Goal: Task Accomplishment & Management: Manage account settings

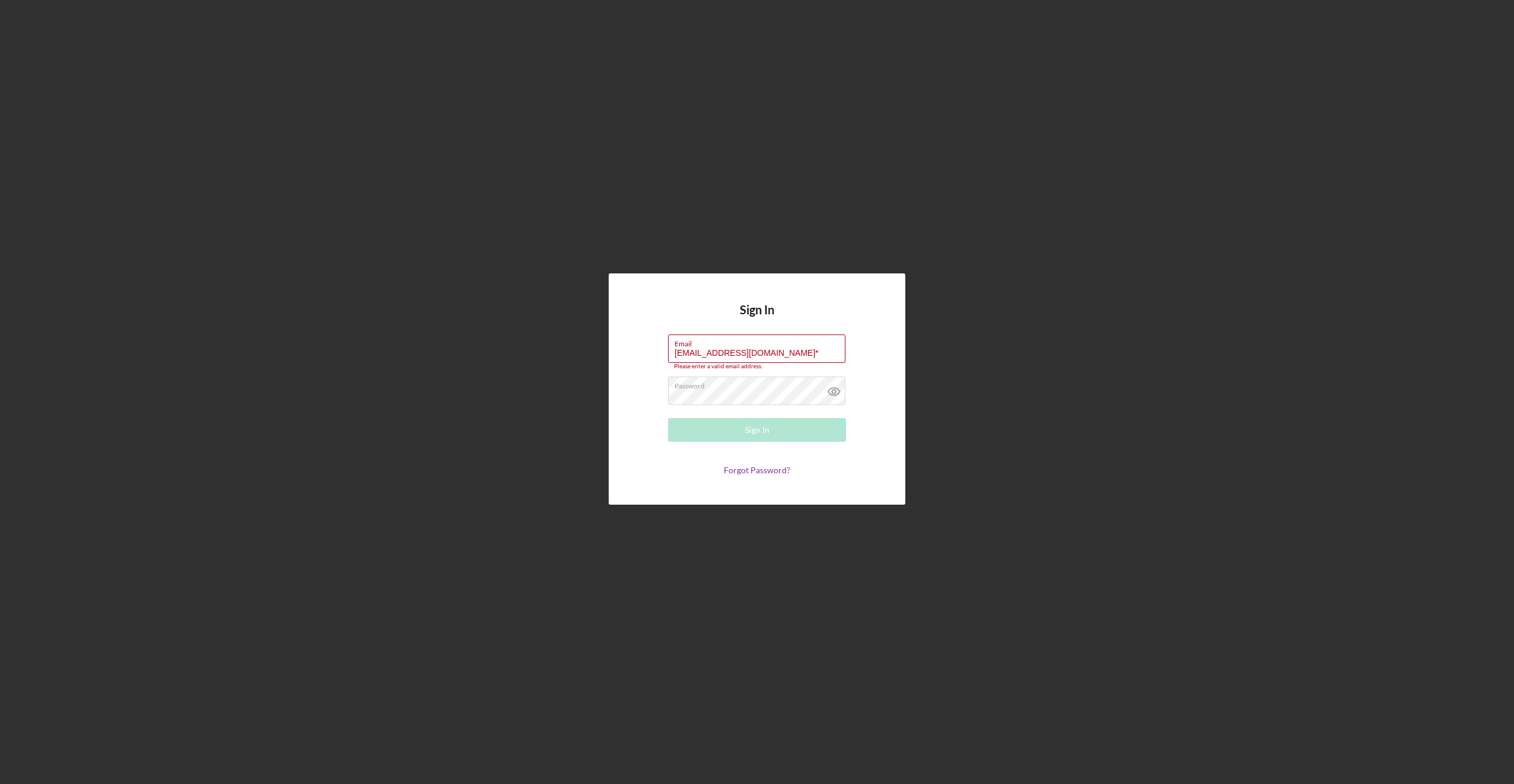
type input "jbigger87@outlook.com"
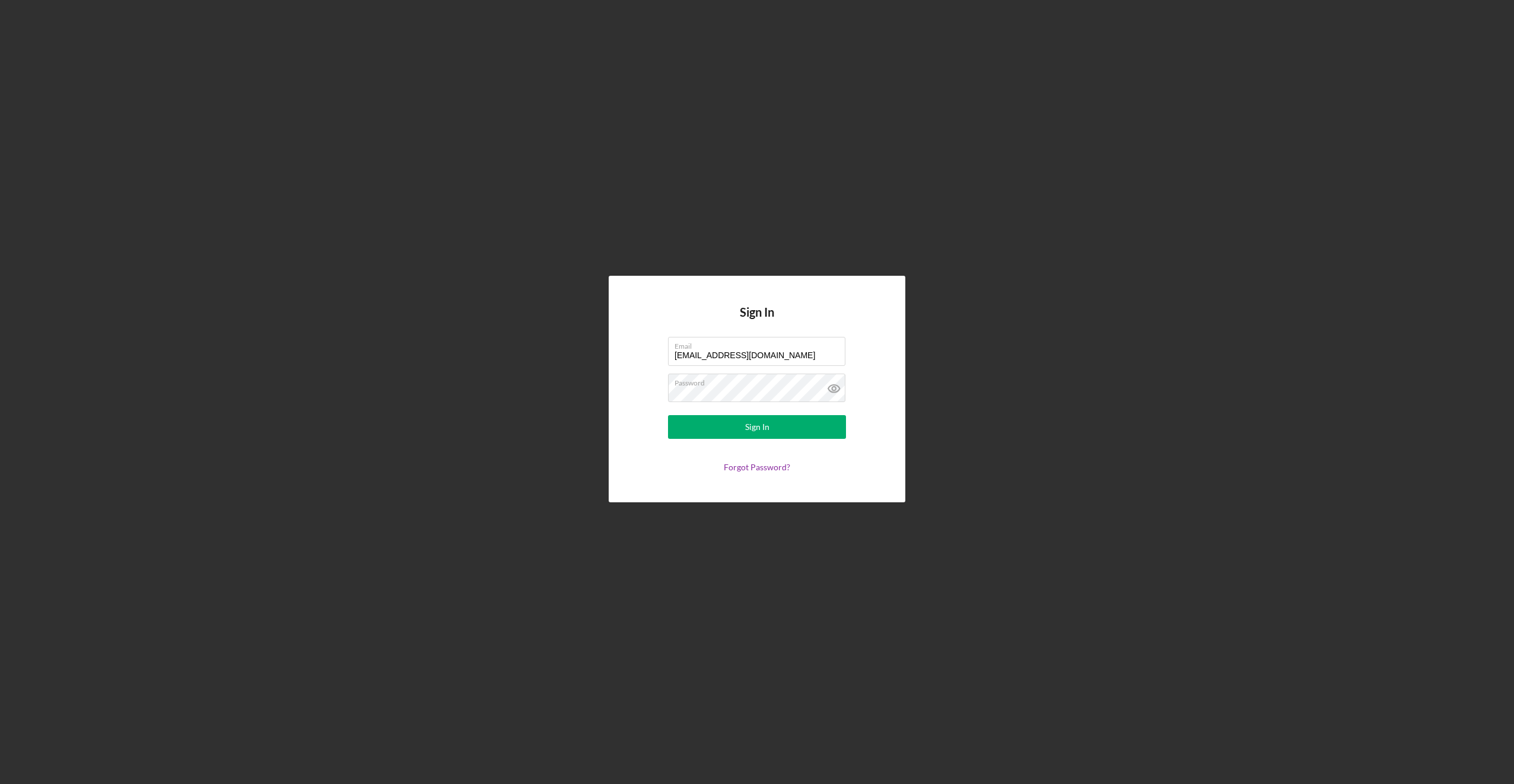
click at [546, 292] on div "Sign In Email jbigger87@outlook.com Password Sign In Forgot Password?" at bounding box center [757, 389] width 1502 height 778
click at [752, 434] on div "Sign In" at bounding box center [757, 427] width 24 height 24
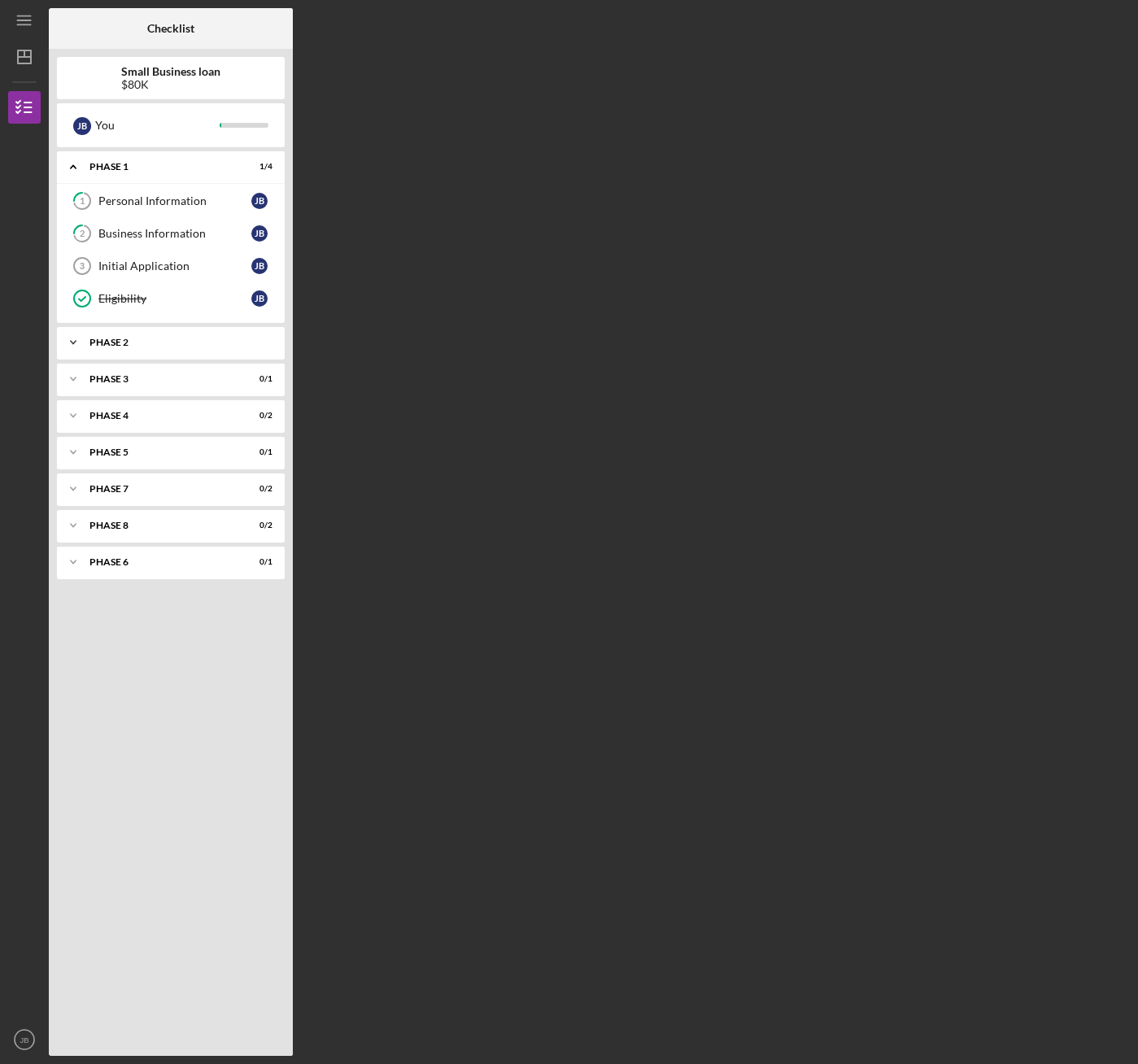
click at [126, 346] on div "Phase 2" at bounding box center [177, 342] width 175 height 10
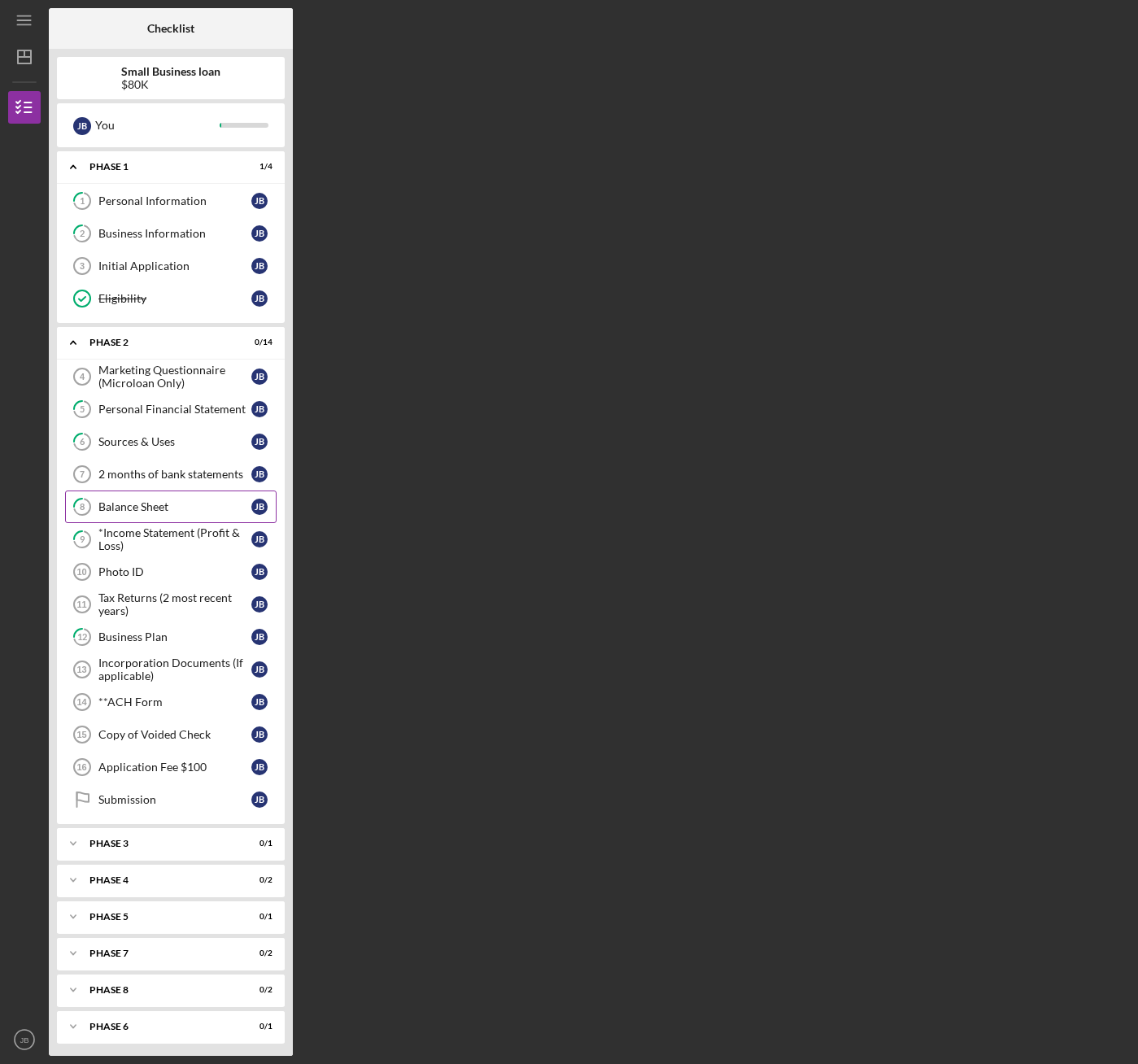
click at [128, 515] on link "8 Balance Sheet J B" at bounding box center [171, 506] width 212 height 33
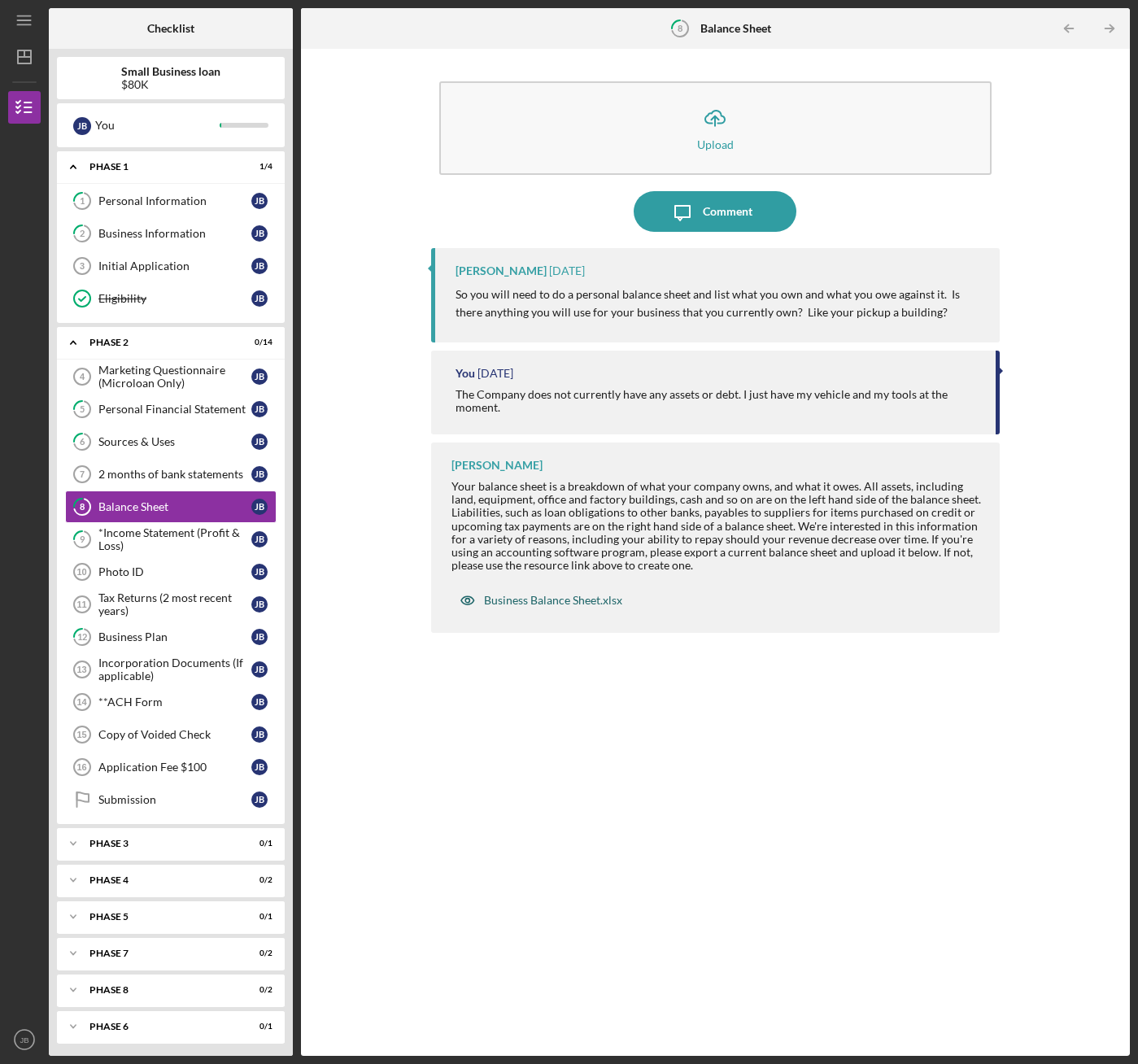
click at [511, 595] on div "Business Balance Sheet.xlsx" at bounding box center [552, 601] width 138 height 13
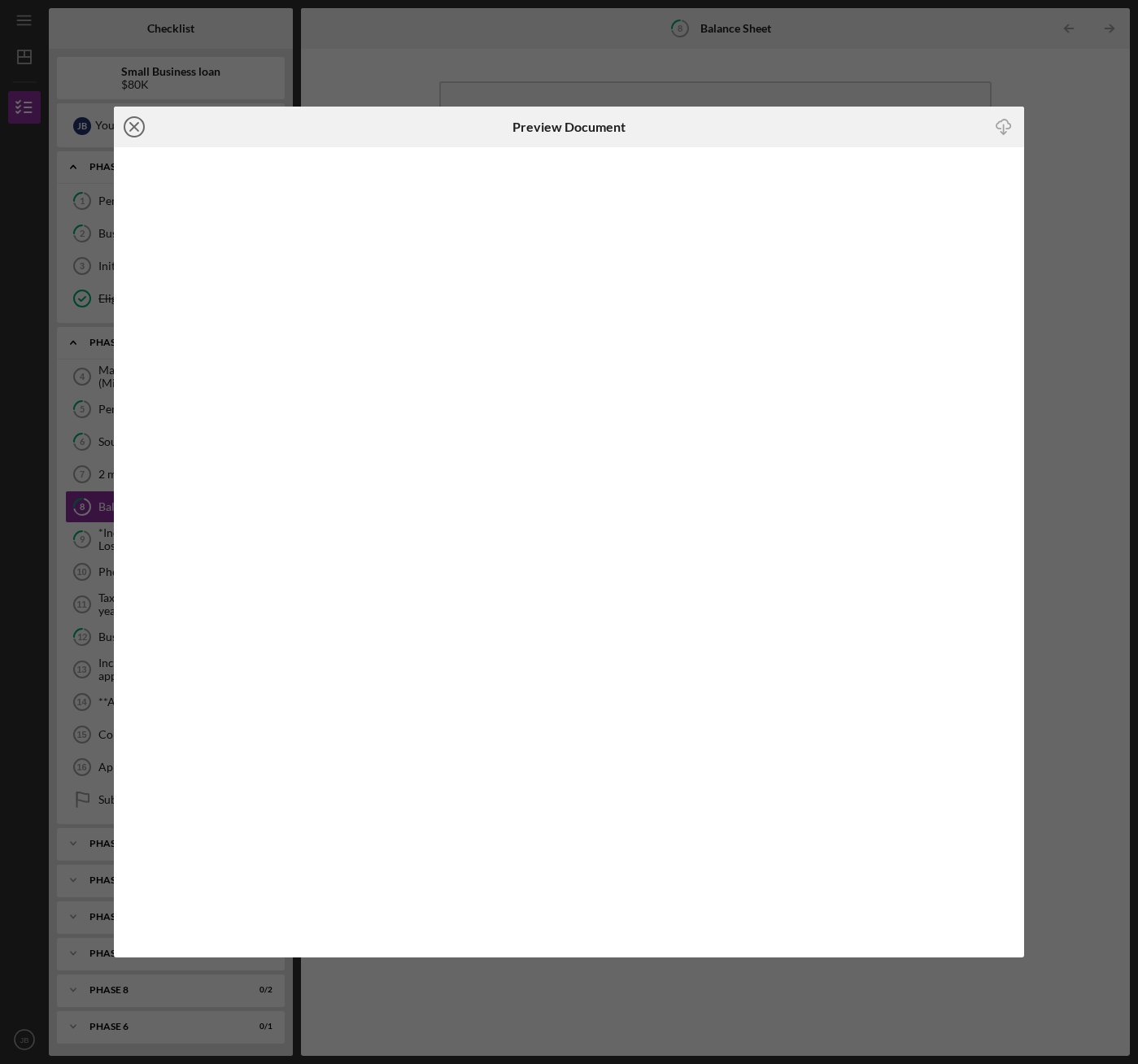
click at [136, 129] on line at bounding box center [135, 127] width 8 height 8
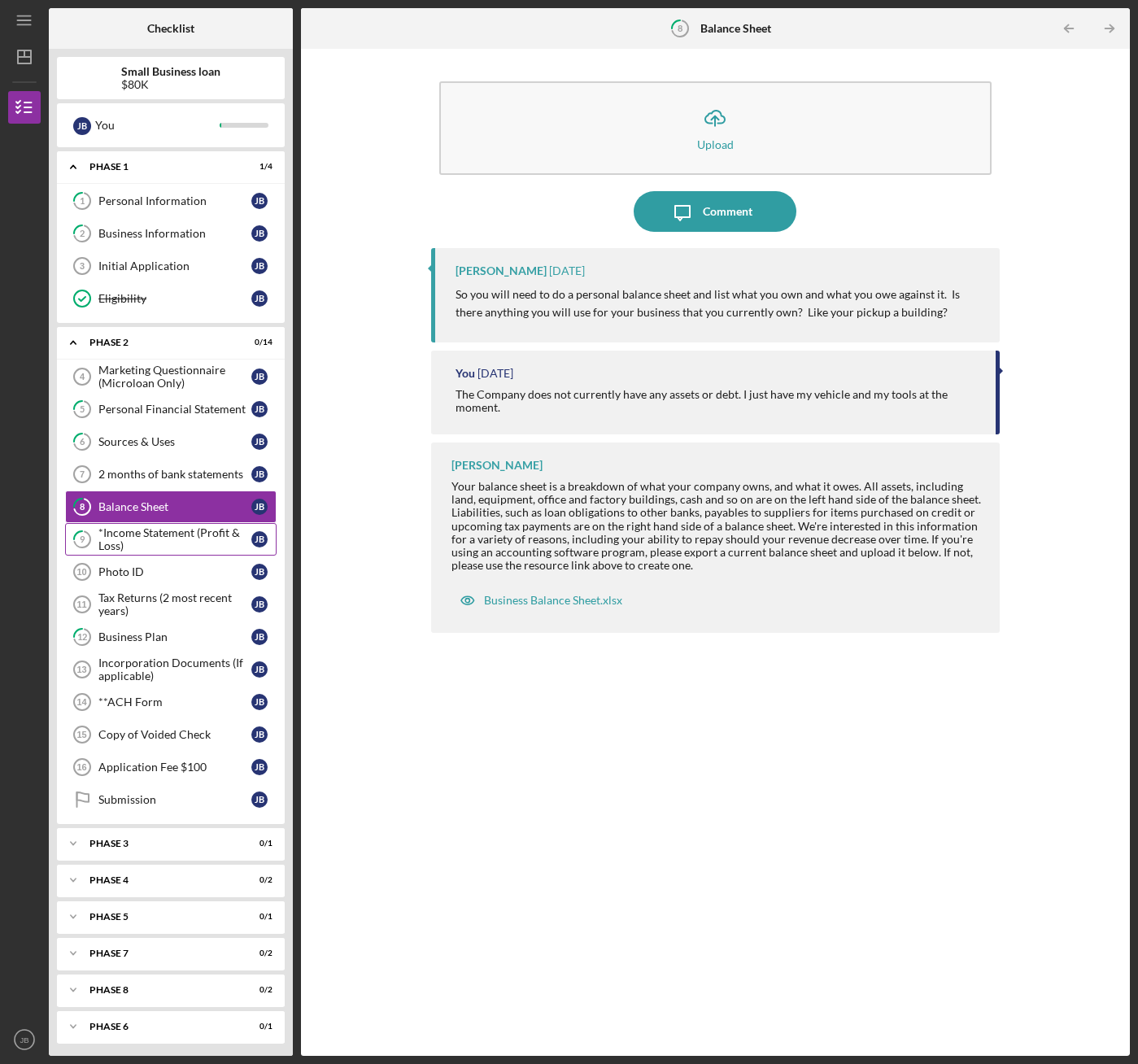
click at [138, 544] on div "*Income Statement (Profit & Loss)" at bounding box center [175, 539] width 153 height 26
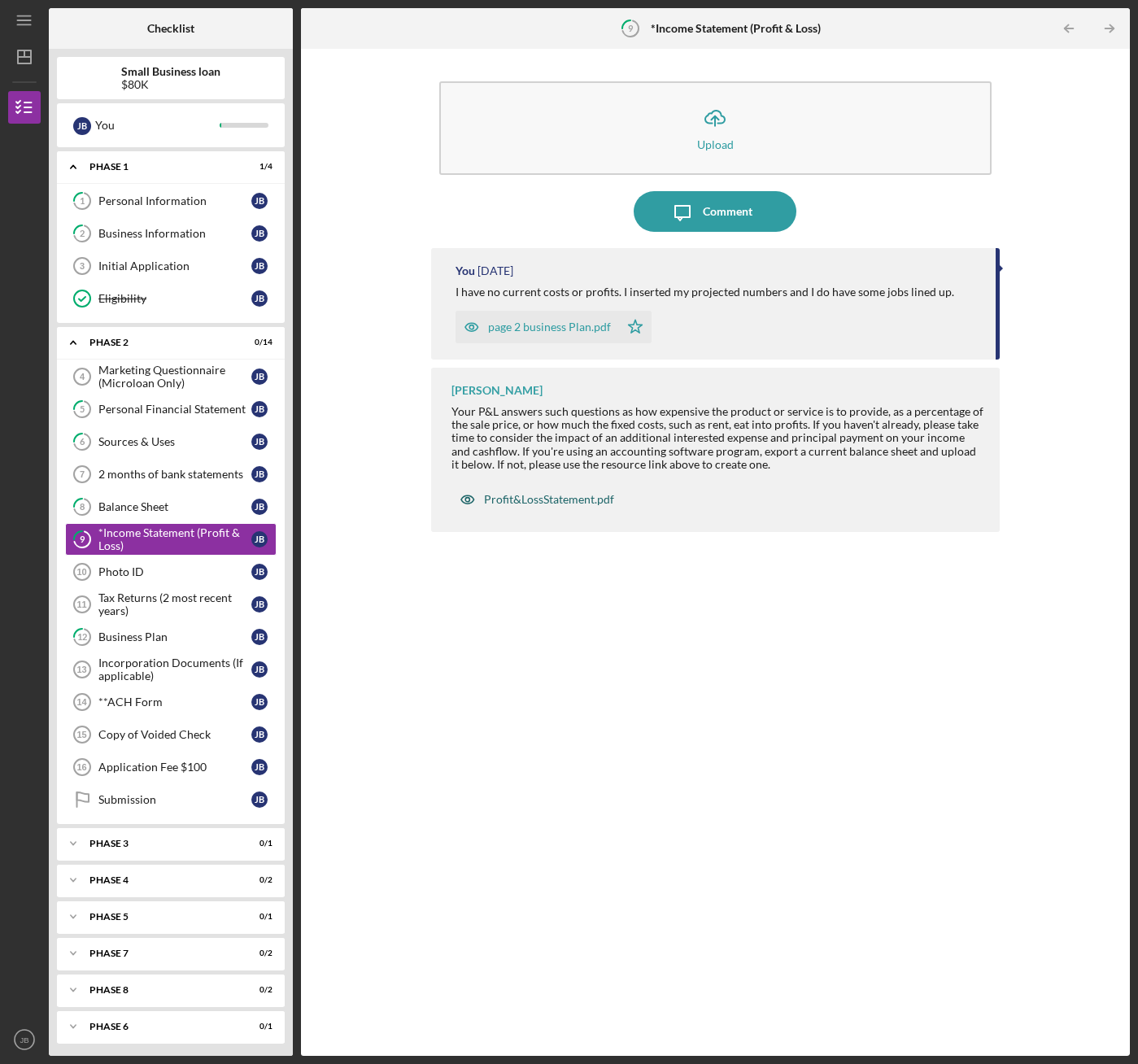
click at [541, 501] on div "Profit&LossStatement.pdf" at bounding box center [549, 499] width 131 height 13
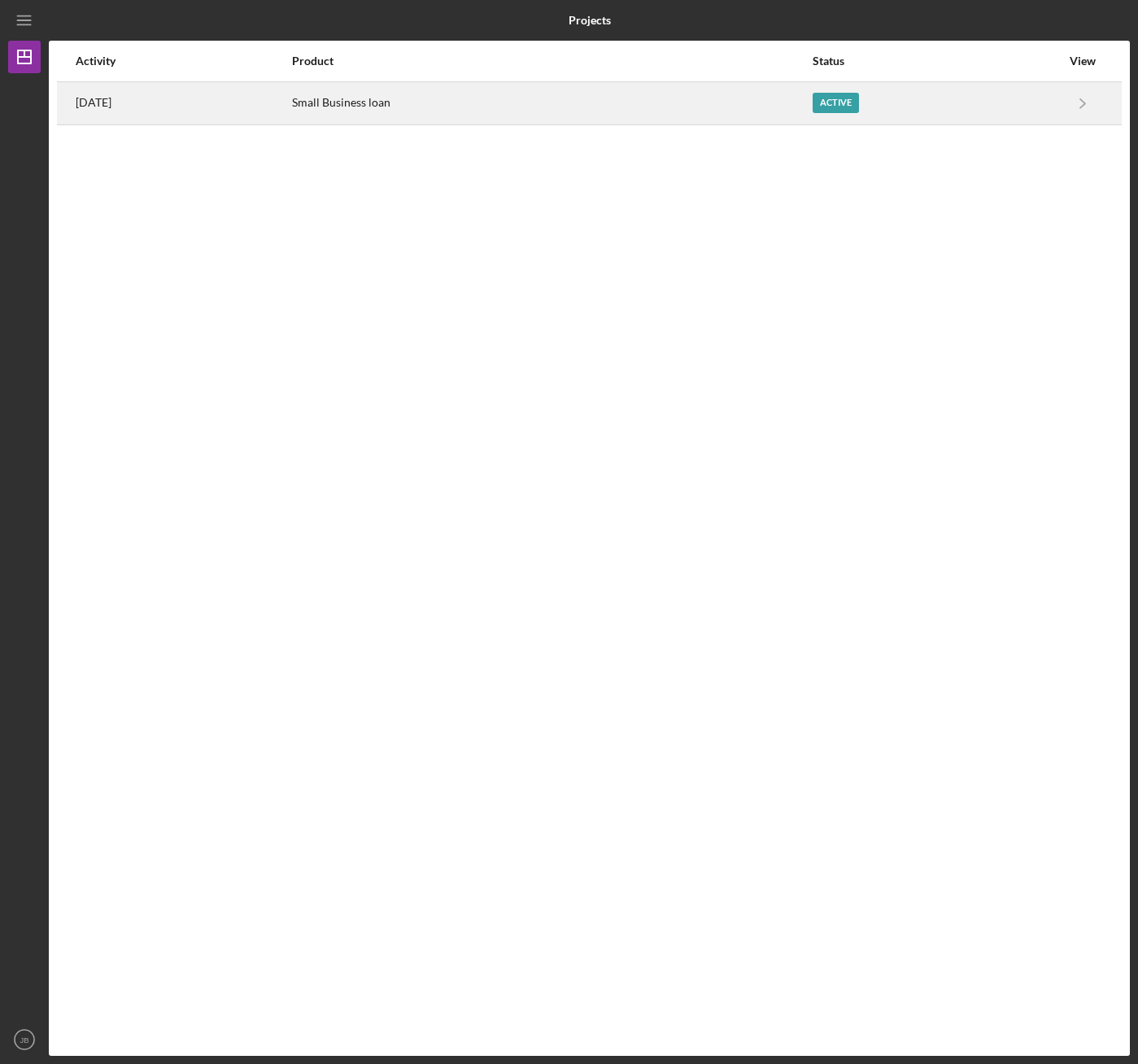
click at [608, 110] on div "Small Business loan" at bounding box center [551, 103] width 519 height 41
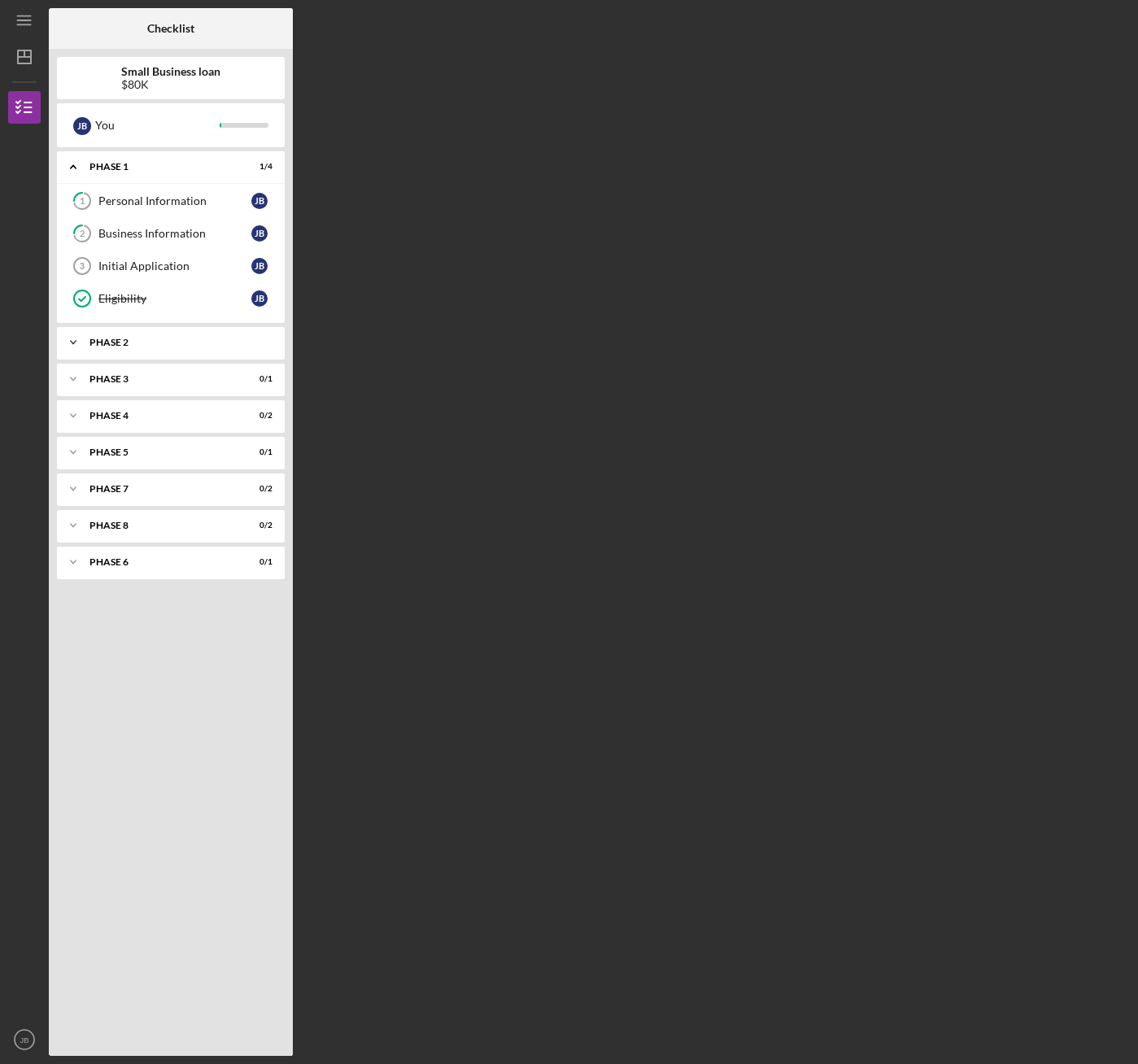
click at [193, 341] on div "Phase 2" at bounding box center [177, 342] width 175 height 10
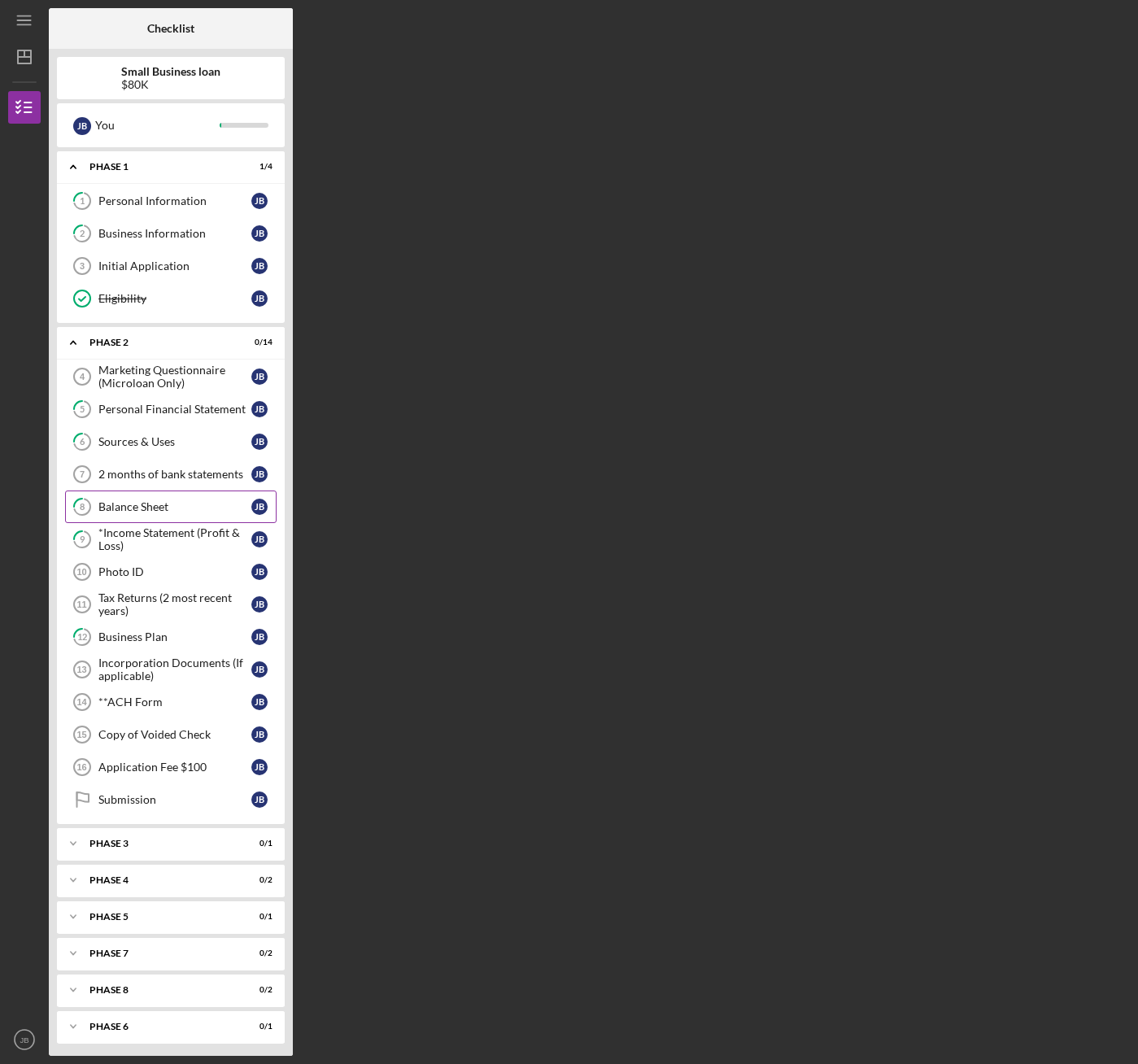
click at [167, 515] on link "8 Balance Sheet [PERSON_NAME]" at bounding box center [171, 506] width 212 height 33
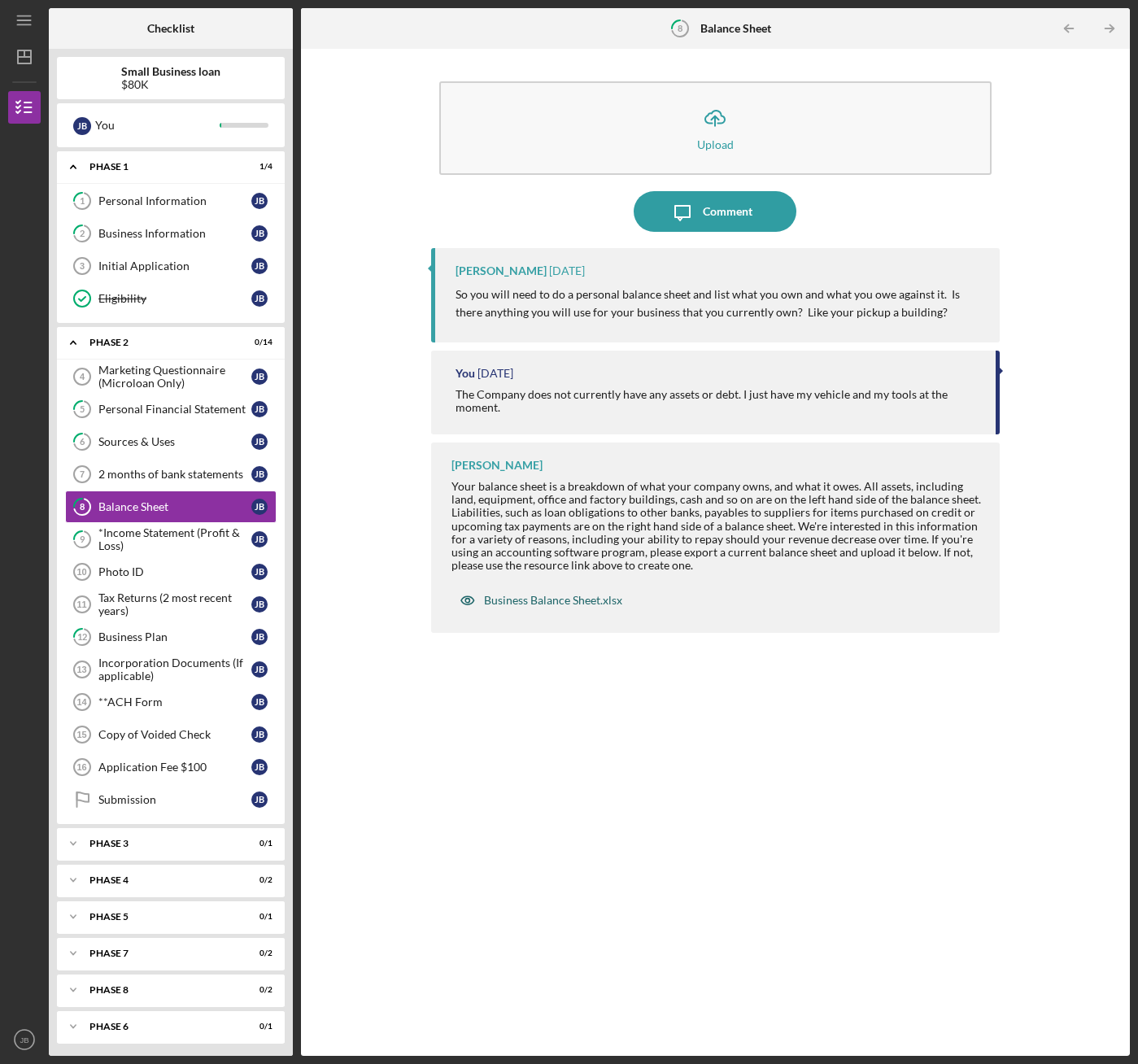
click at [555, 594] on div "Business Balance Sheet.xlsx" at bounding box center [552, 601] width 138 height 13
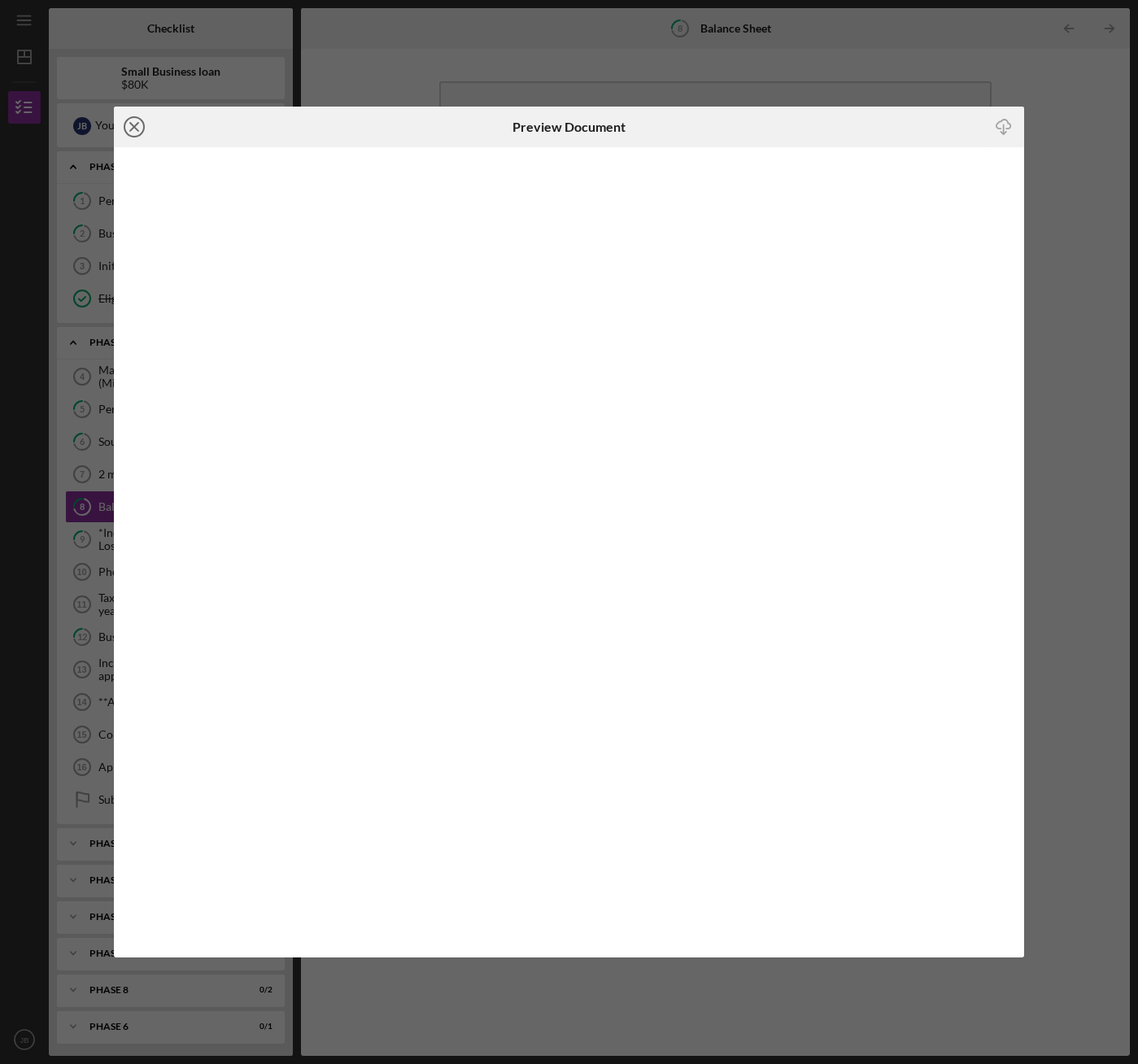
click at [136, 124] on line at bounding box center [135, 127] width 8 height 8
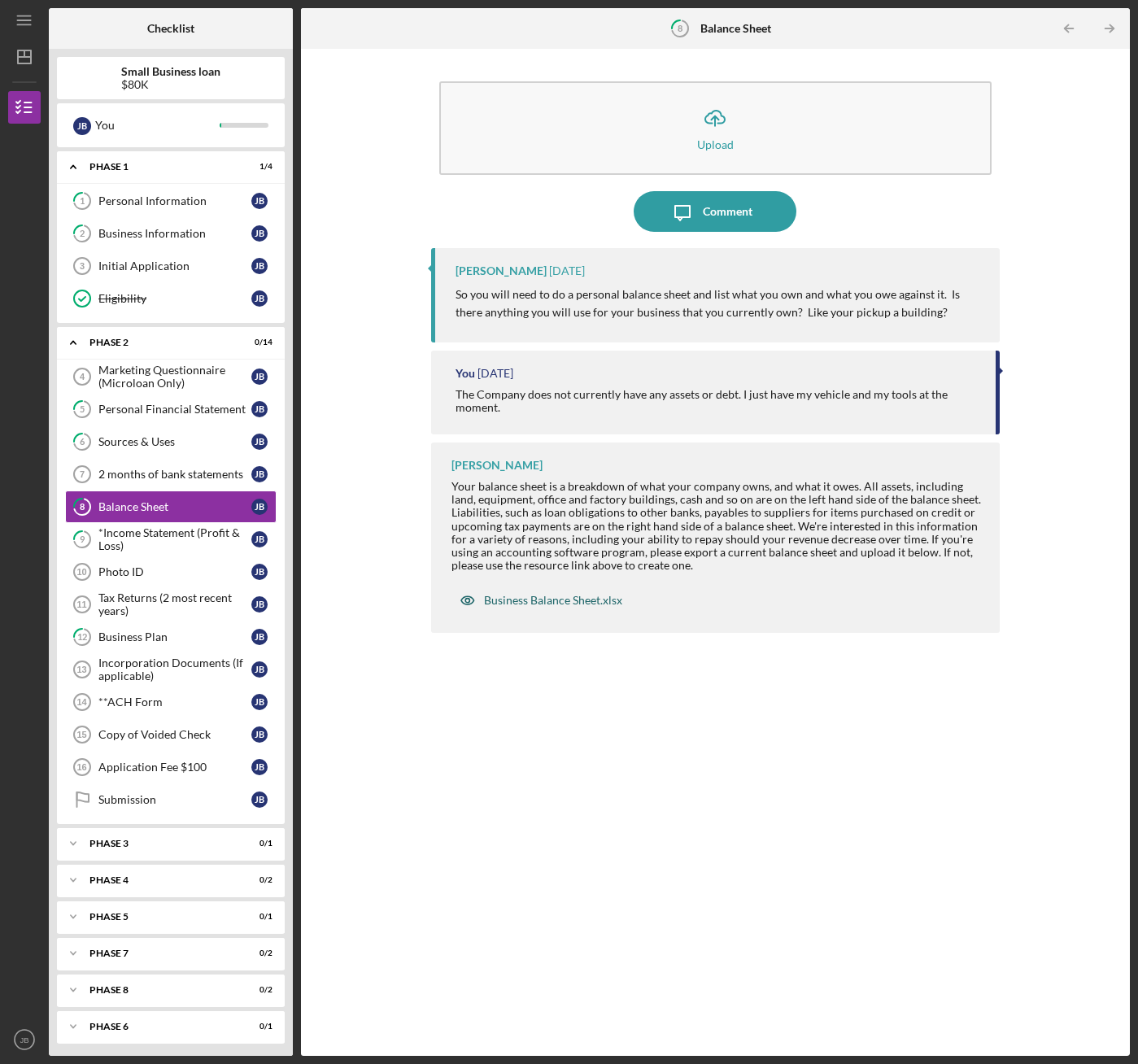
click at [587, 596] on div "Business Balance Sheet.xlsx" at bounding box center [552, 601] width 138 height 13
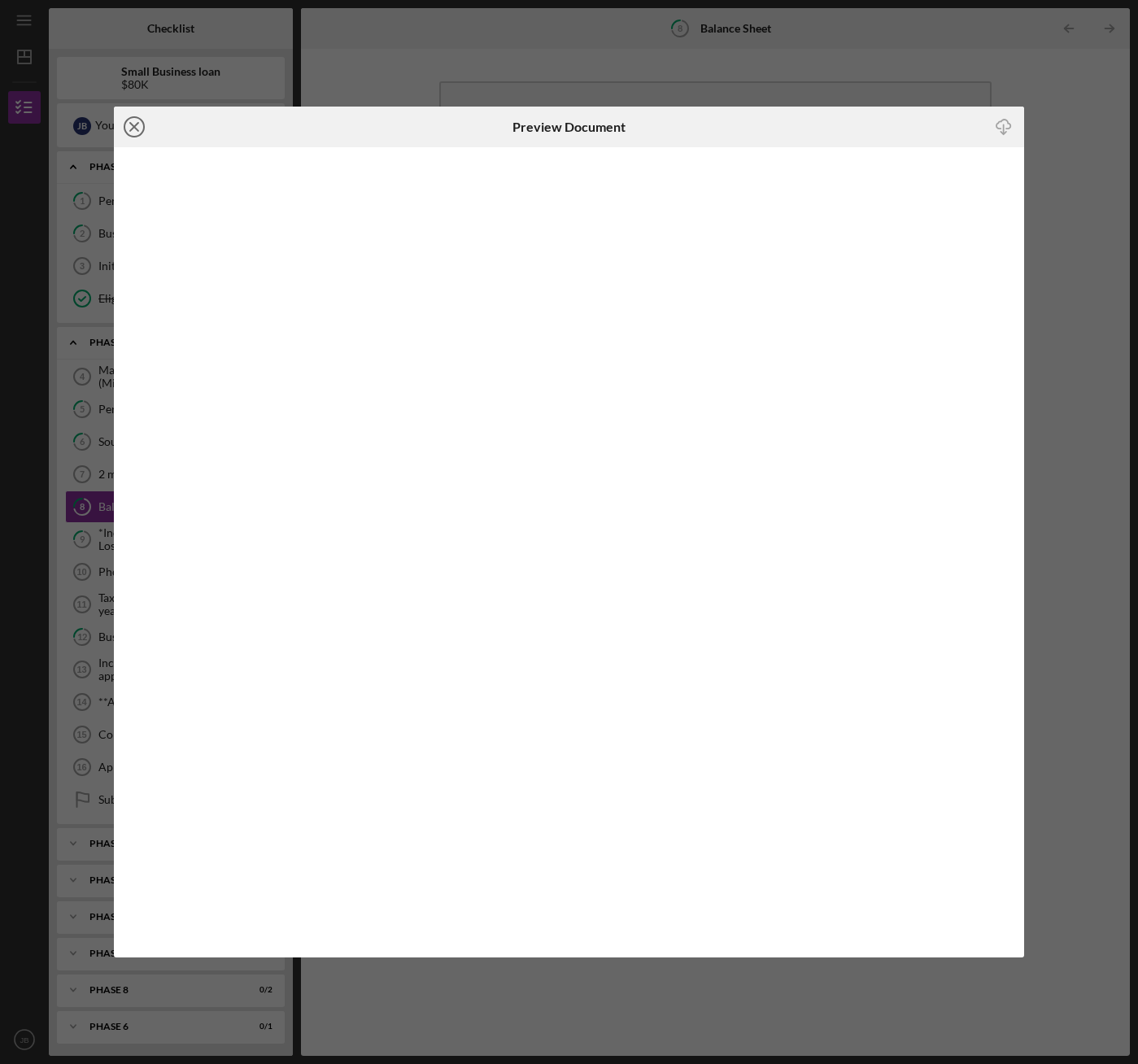
click at [134, 126] on line at bounding box center [135, 127] width 8 height 8
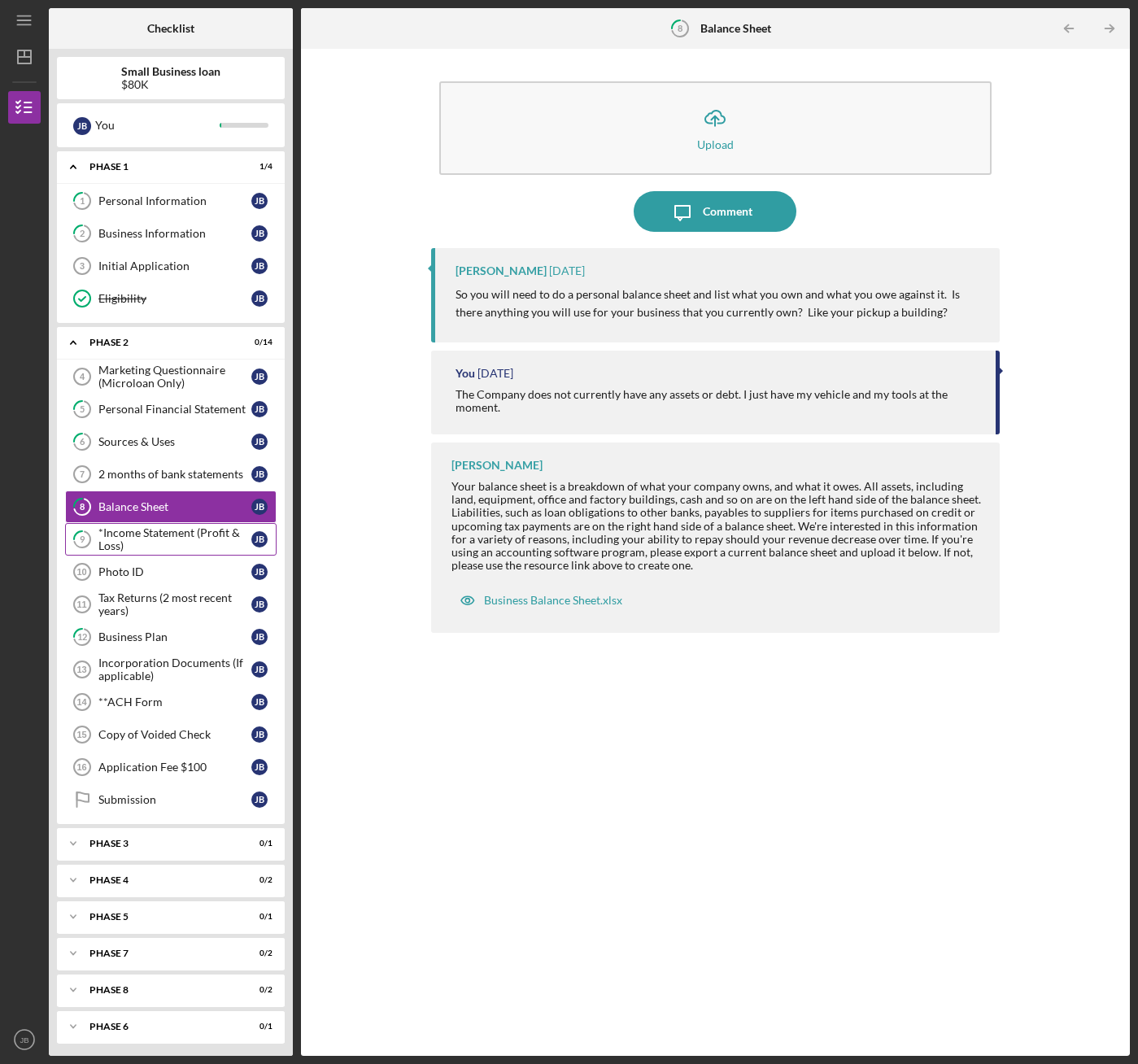
click at [176, 541] on div "*Income Statement (Profit & Loss)" at bounding box center [175, 539] width 153 height 26
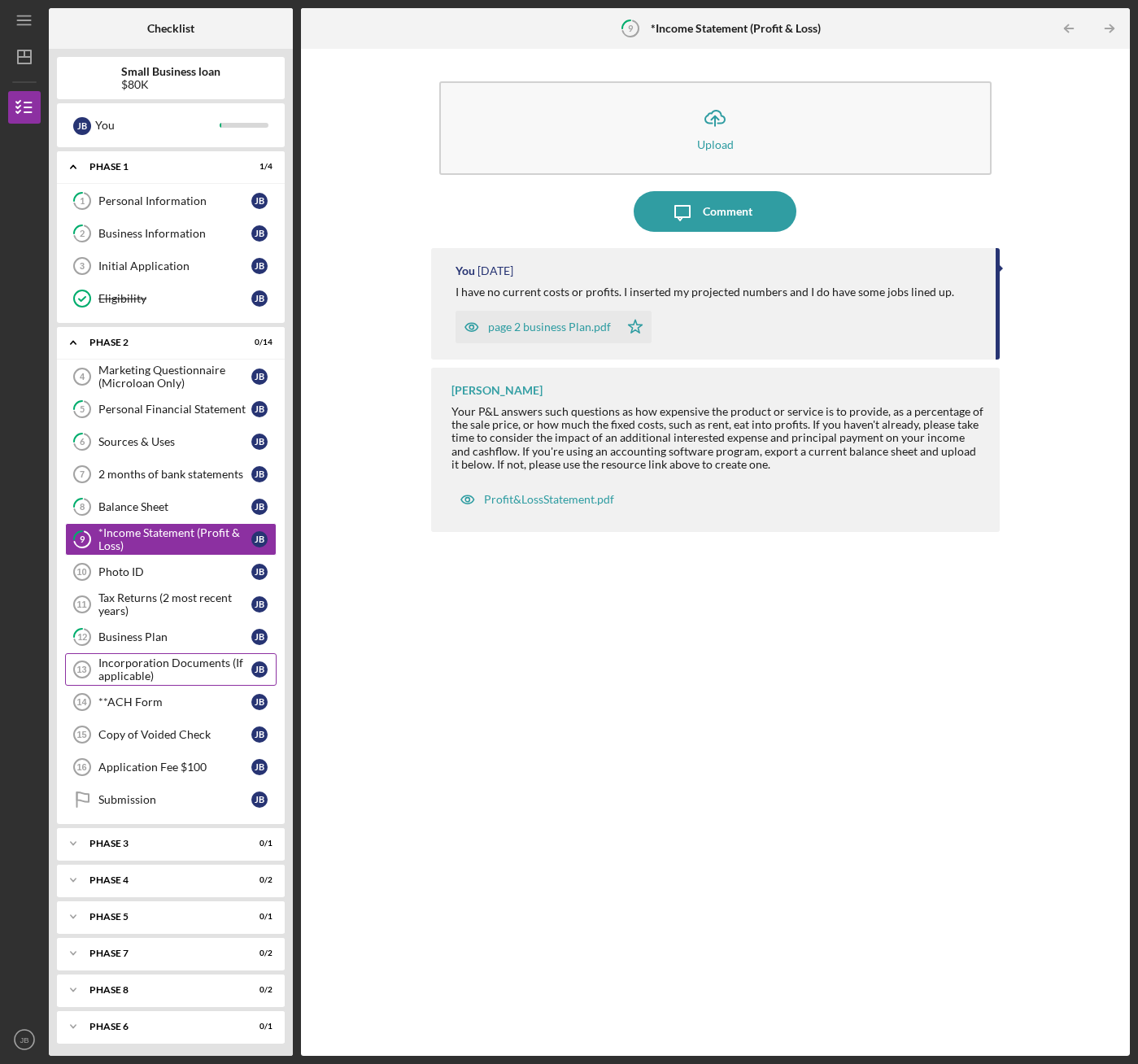
click at [161, 661] on div "Incorporation Documents (If applicable)" at bounding box center [175, 669] width 153 height 26
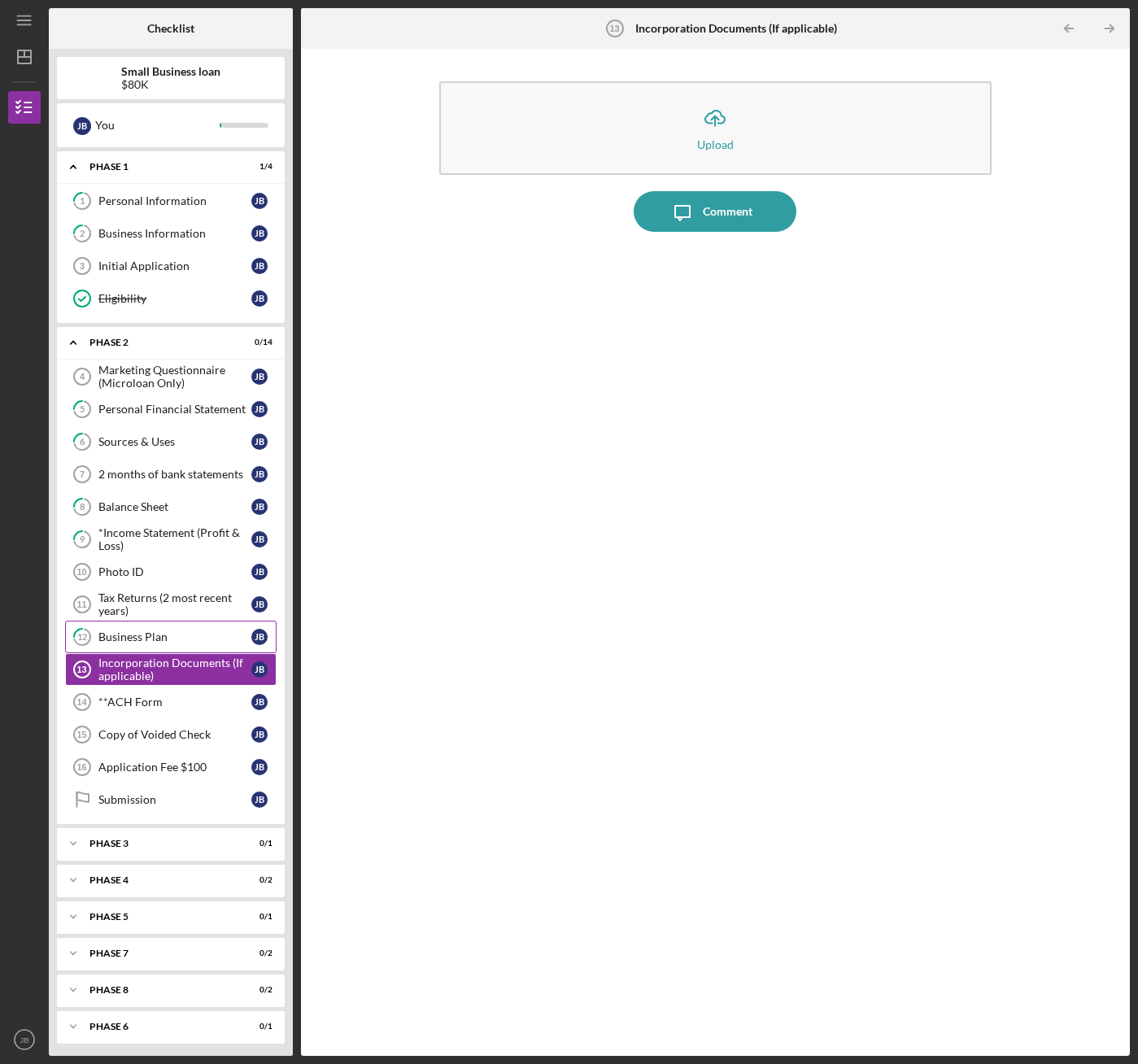
click at [177, 637] on div "Business Plan" at bounding box center [175, 637] width 153 height 13
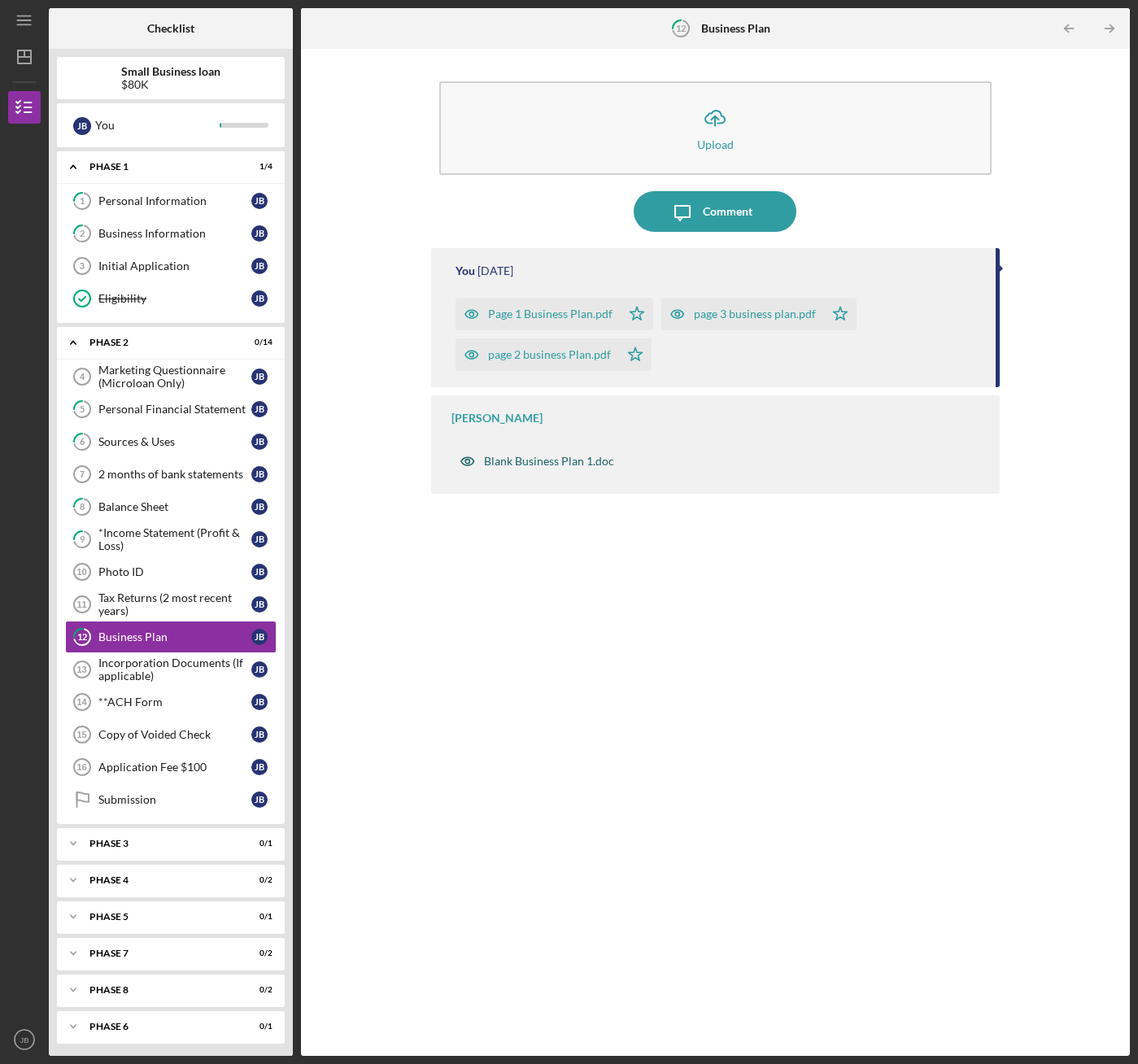
click at [556, 463] on div "Blank Business Plan 1.doc" at bounding box center [549, 461] width 131 height 13
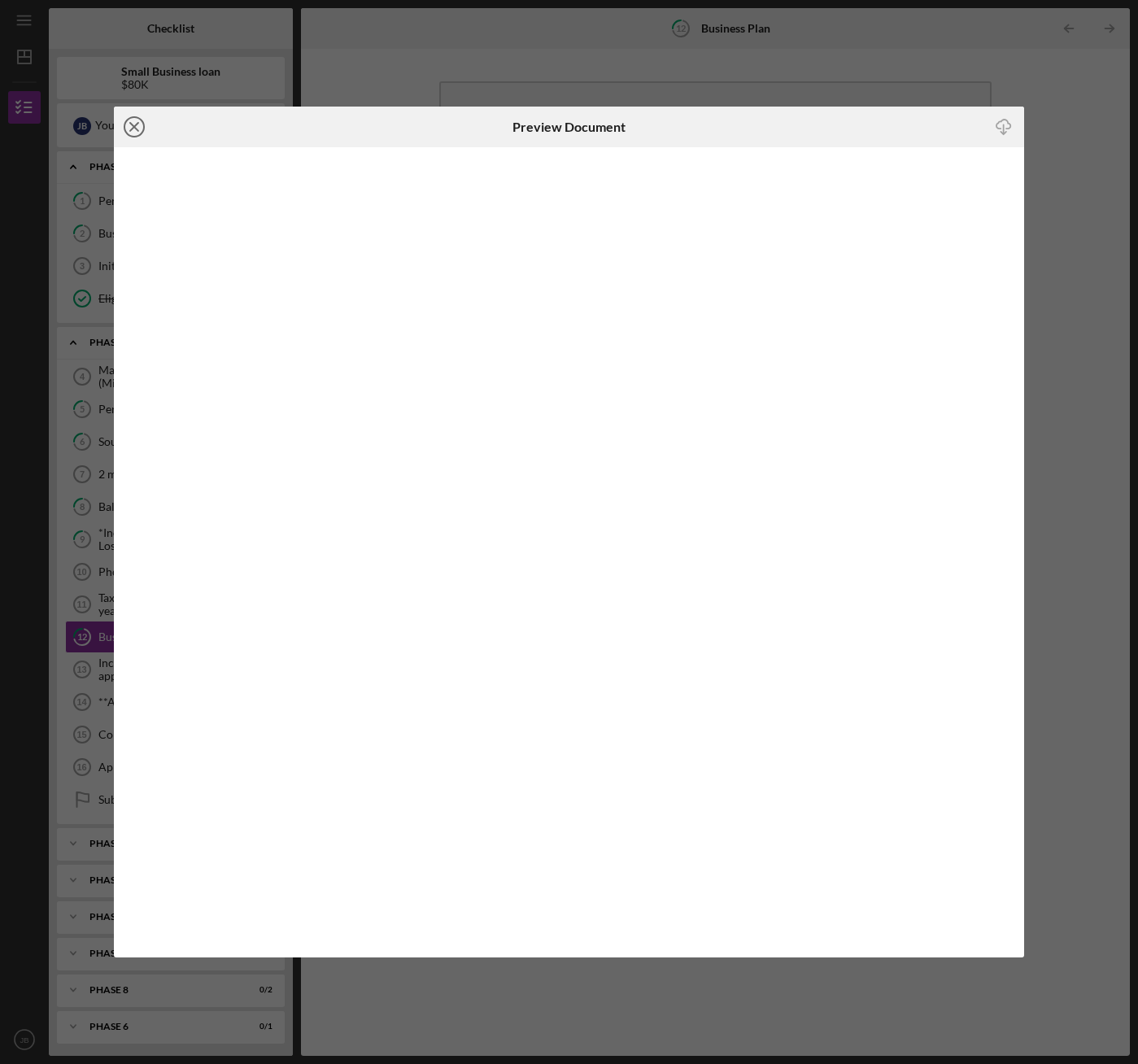
click at [136, 128] on icon "Icon/Close" at bounding box center [134, 126] width 41 height 41
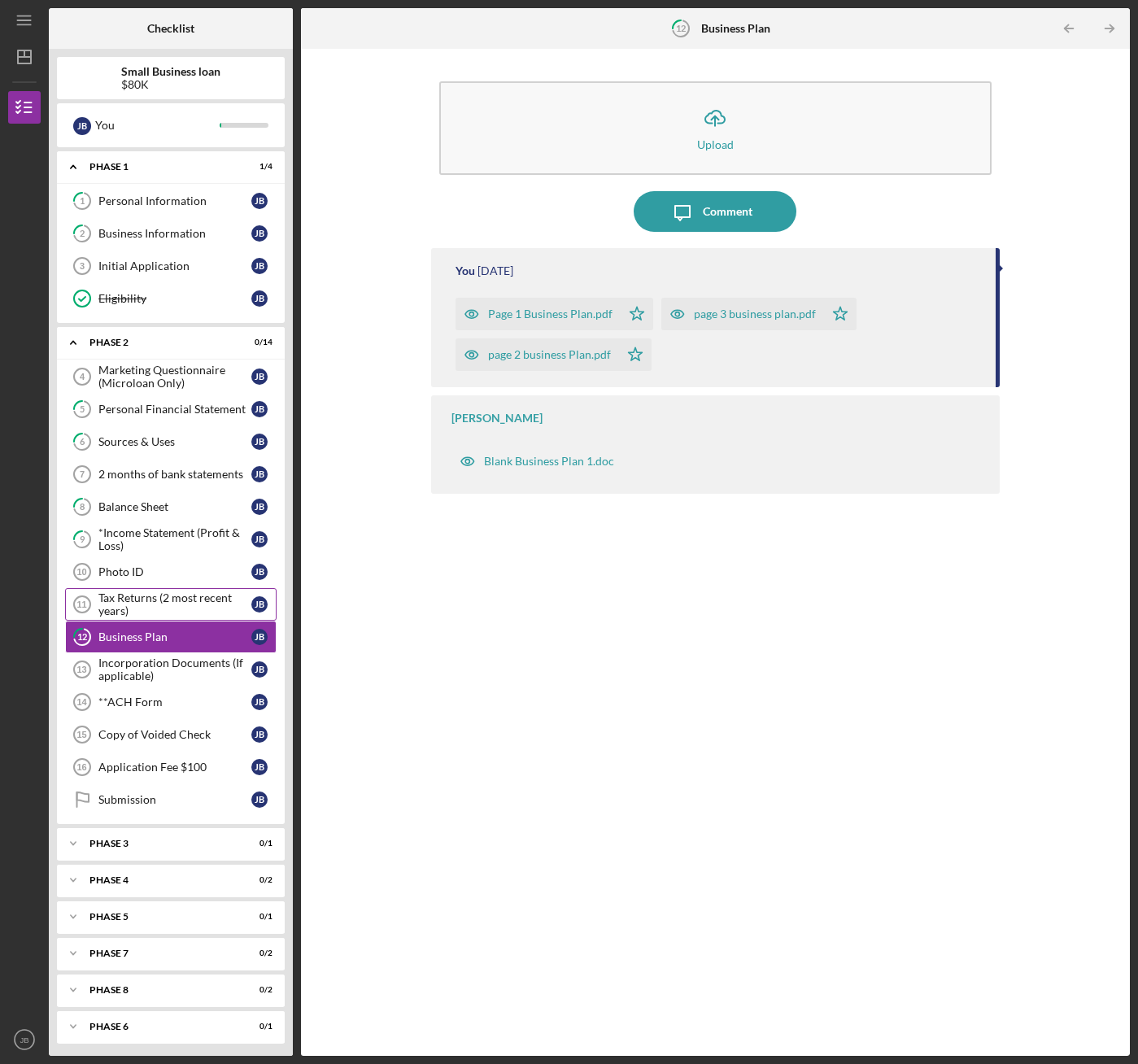
click at [139, 600] on div "Tax Returns (2 most recent years)" at bounding box center [175, 604] width 153 height 26
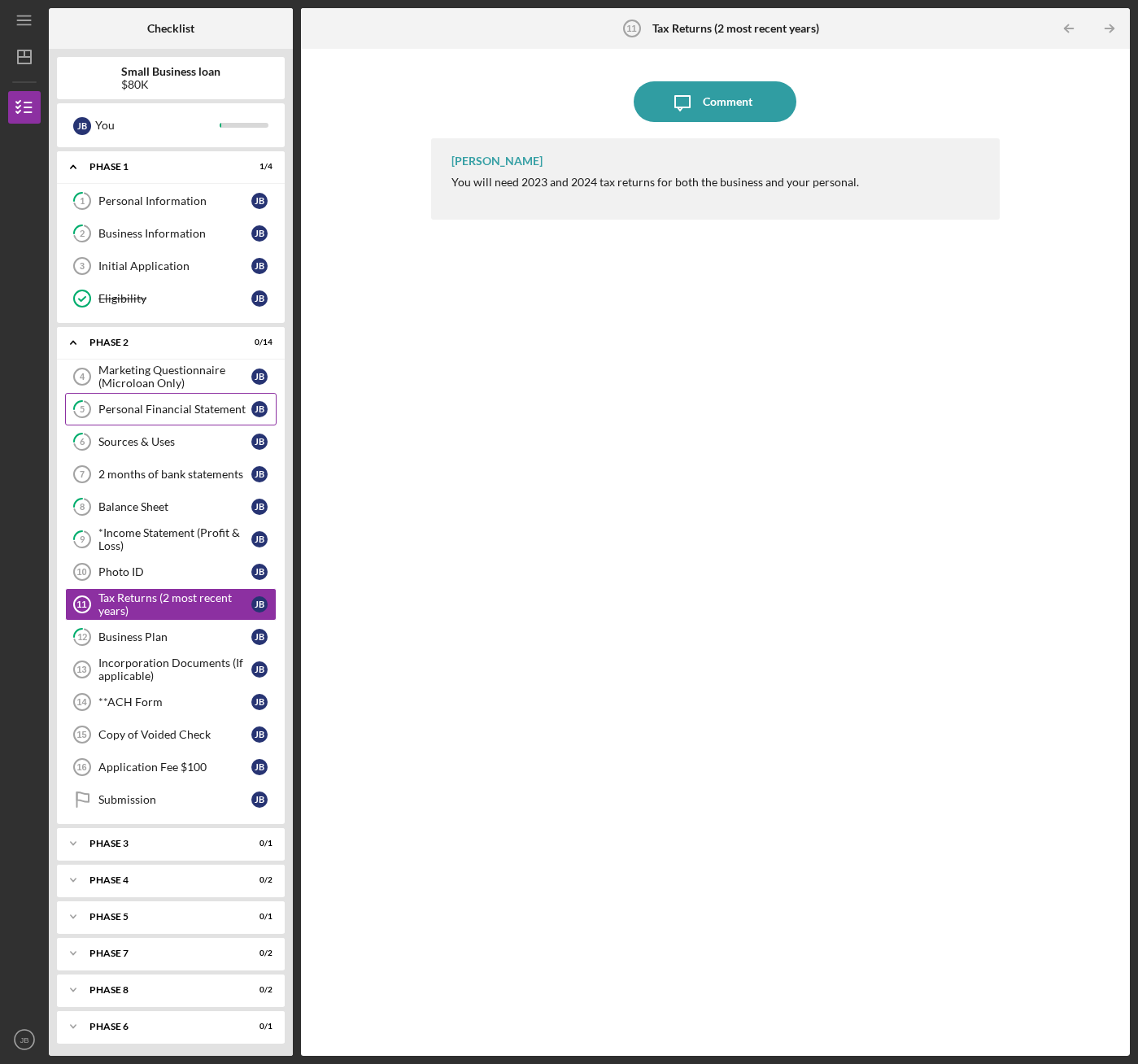
click at [171, 415] on div "Personal Financial Statement" at bounding box center [175, 409] width 153 height 13
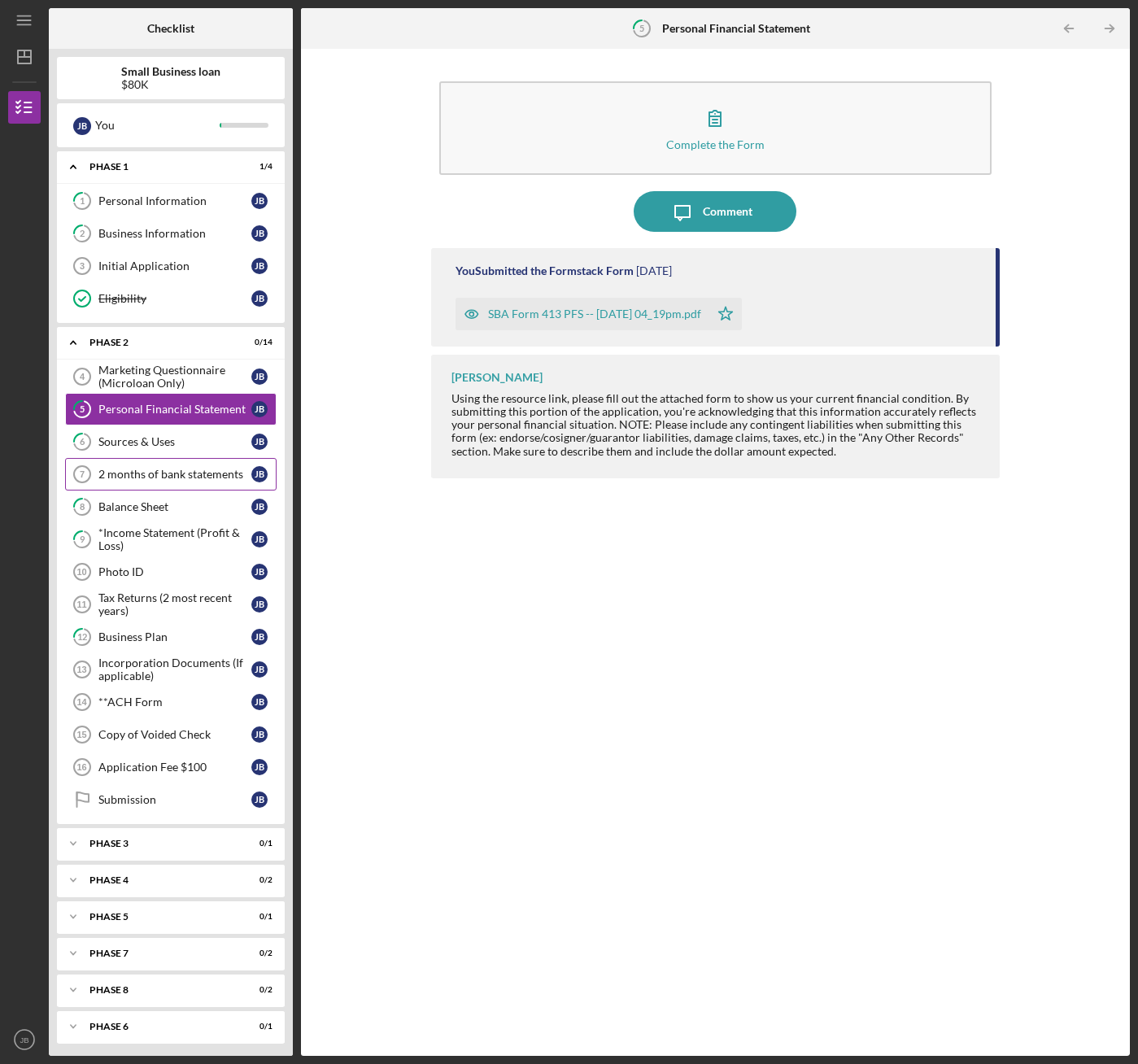
click at [203, 476] on div "2 months of bank statements" at bounding box center [175, 474] width 153 height 13
